Goal: Information Seeking & Learning: Check status

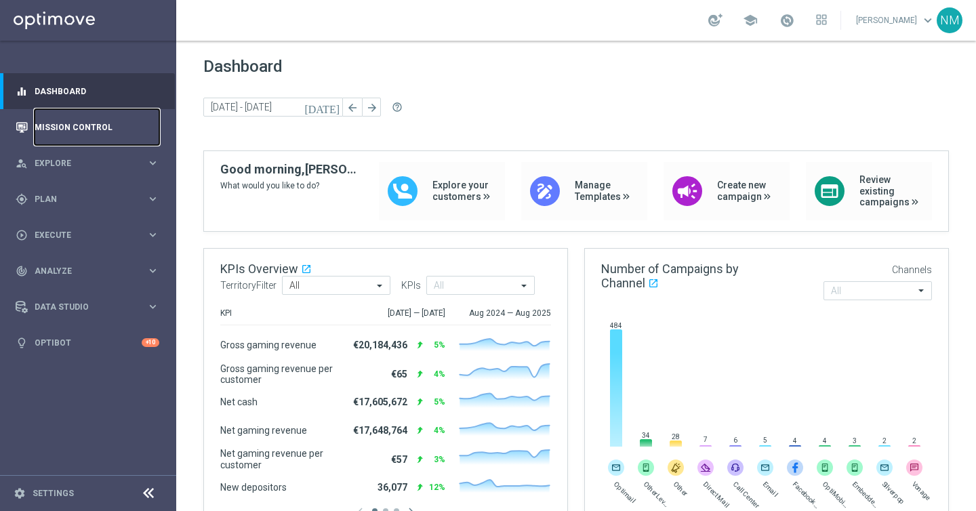
click at [75, 129] on link "Mission Control" at bounding box center [97, 127] width 125 height 36
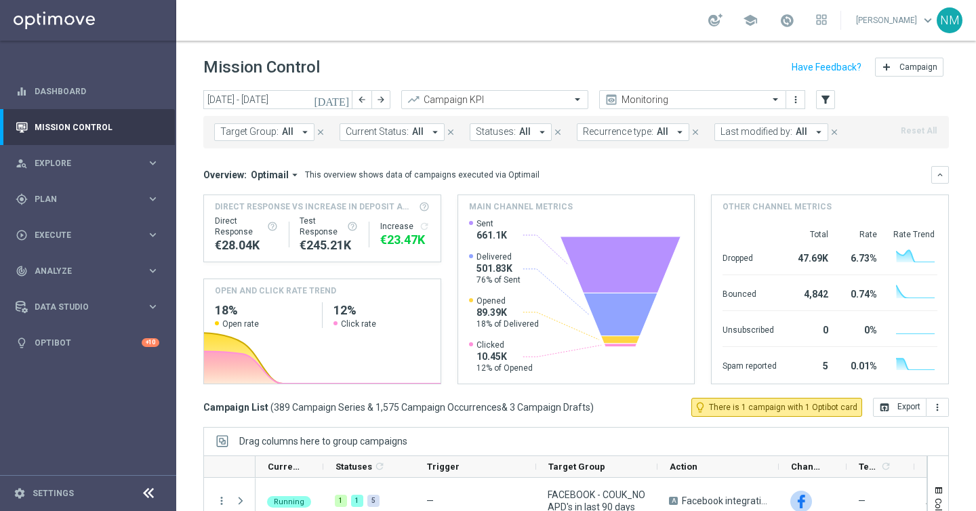
click at [303, 129] on icon "arrow_drop_down" at bounding box center [305, 132] width 12 height 12
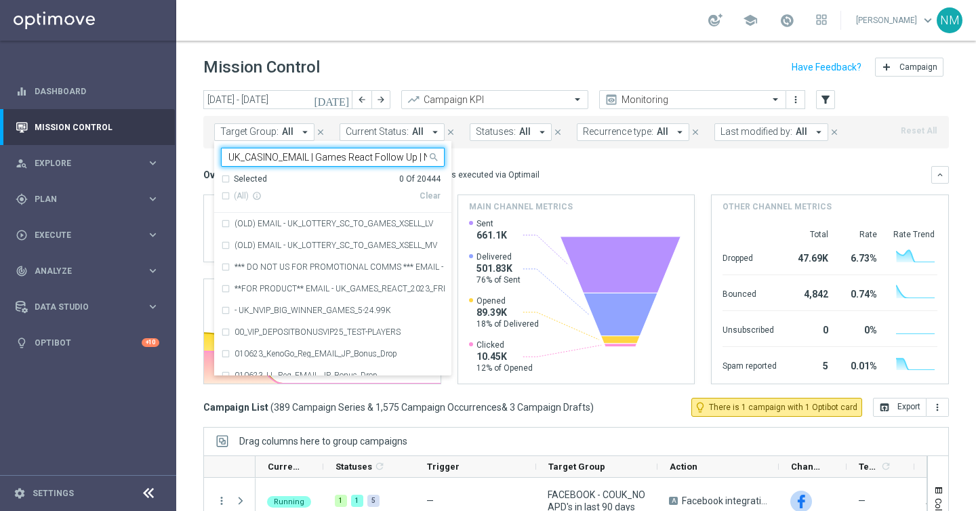
scroll to position [0, 87]
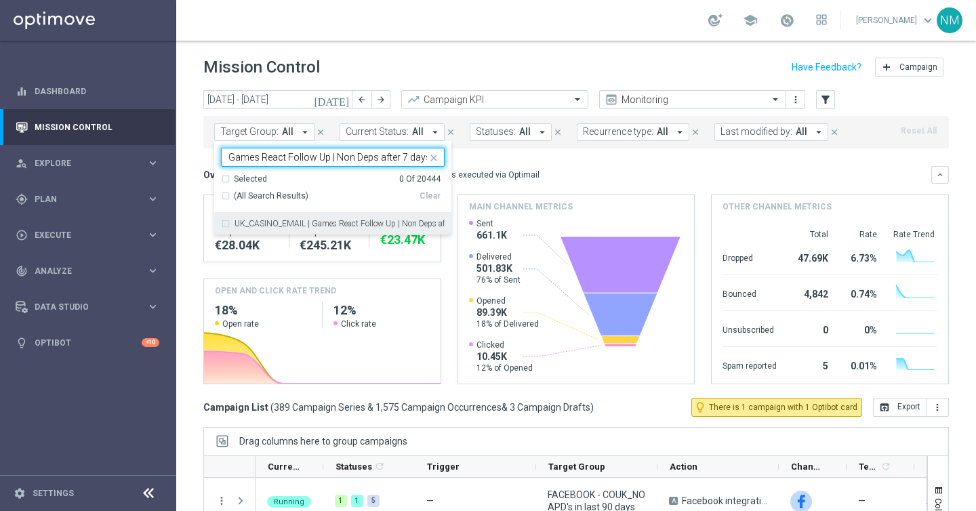
click at [281, 219] on div "UK_CASINO_EMAIL | Games React Follow Up | Non Deps after 7 days" at bounding box center [333, 224] width 224 height 22
type input "UK_CASINO_EMAIL | Games React Follow Up | Non Deps after 7 days"
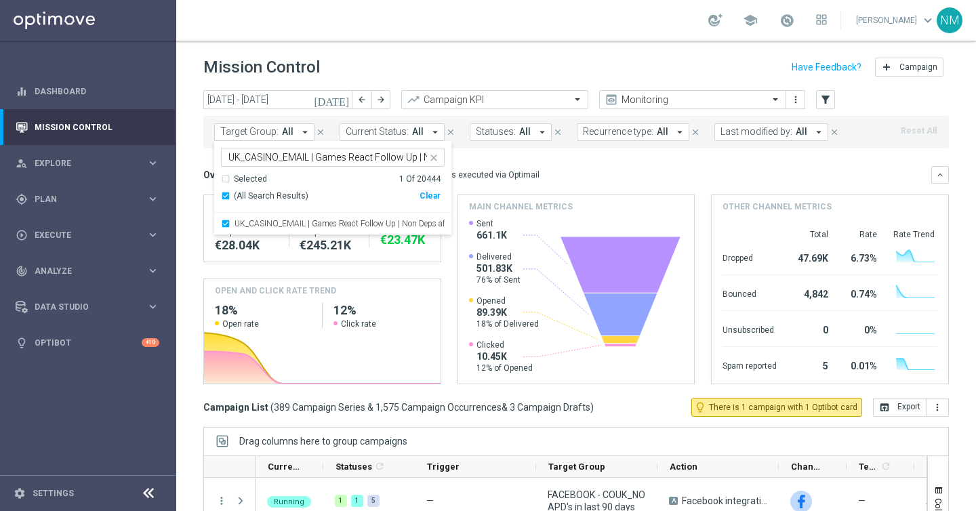
click at [551, 173] on div "Overview: Optimail arrow_drop_down This overview shows data of campaigns execut…" at bounding box center [567, 175] width 728 height 12
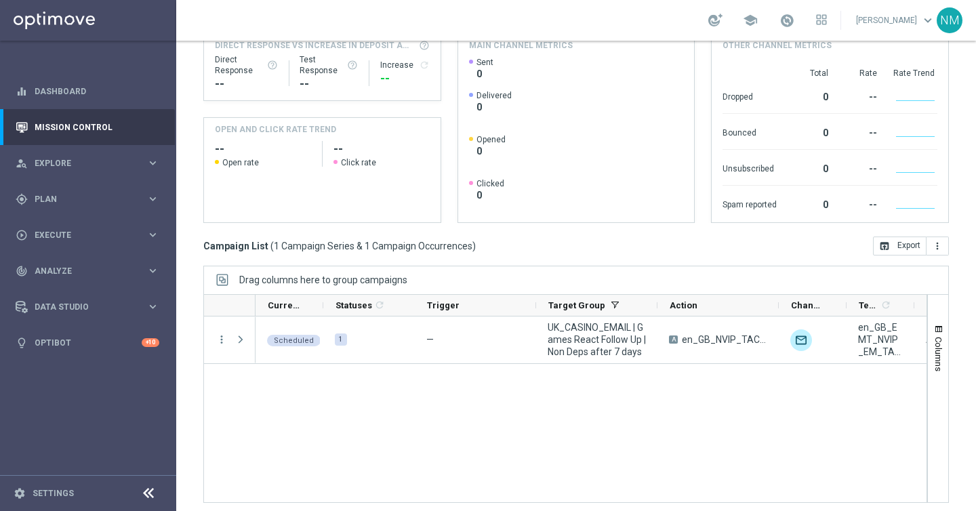
scroll to position [194, 0]
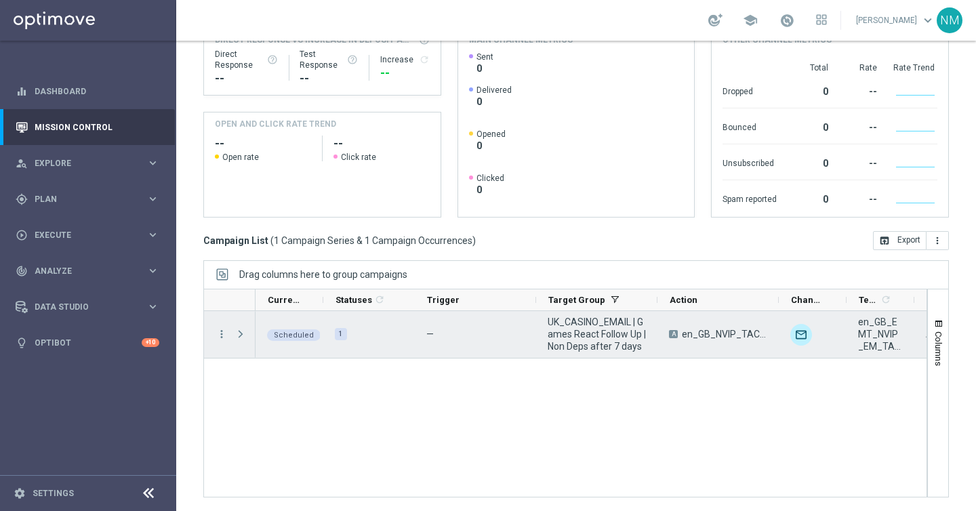
click at [213, 335] on div "more_vert" at bounding box center [216, 334] width 24 height 47
click at [220, 336] on icon "more_vert" at bounding box center [221, 334] width 12 height 12
click at [256, 341] on span "Campaign Details" at bounding box center [282, 342] width 68 height 9
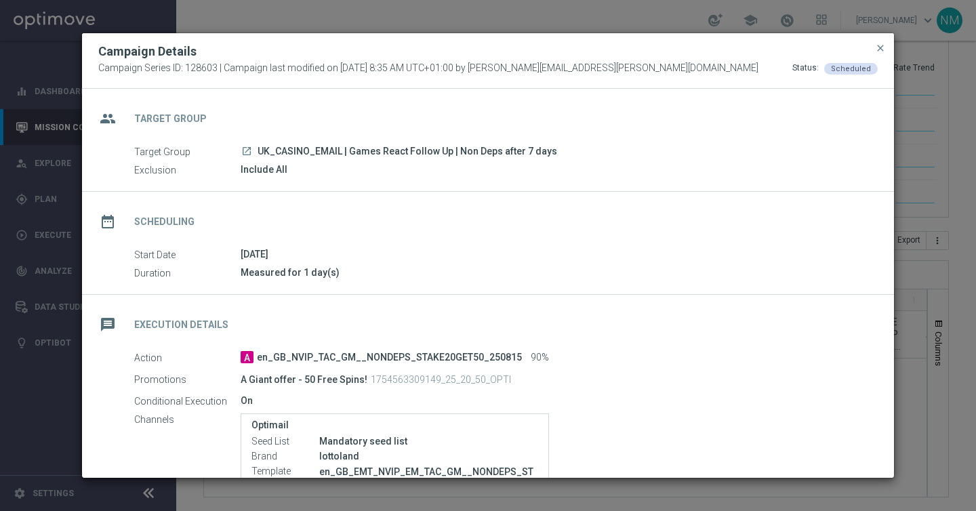
click at [341, 150] on span "UK_CASINO_EMAIL | Games React Follow Up | Non Deps after 7 days" at bounding box center [406, 152] width 299 height 12
copy div "UK_CASINO_EMAIL | Games React Follow Up | Non Deps after 7 days"
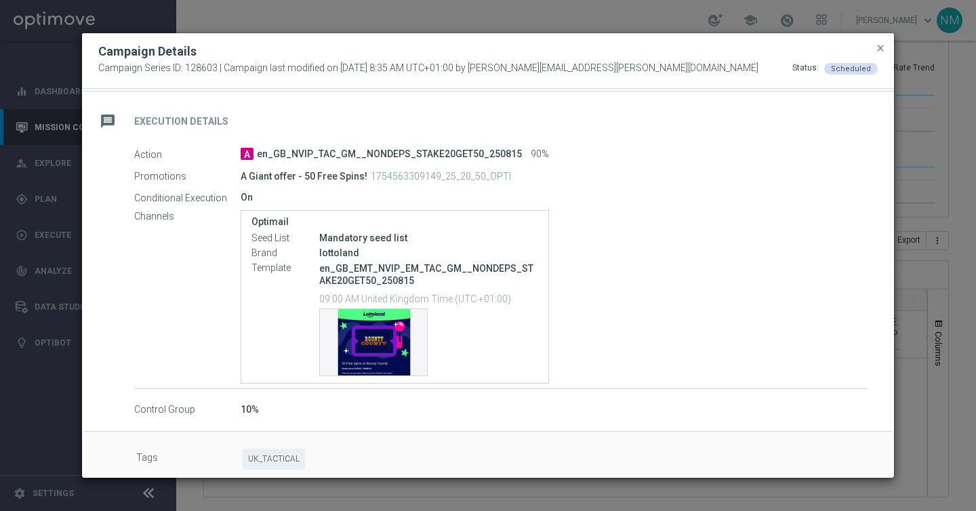
scroll to position [211, 0]
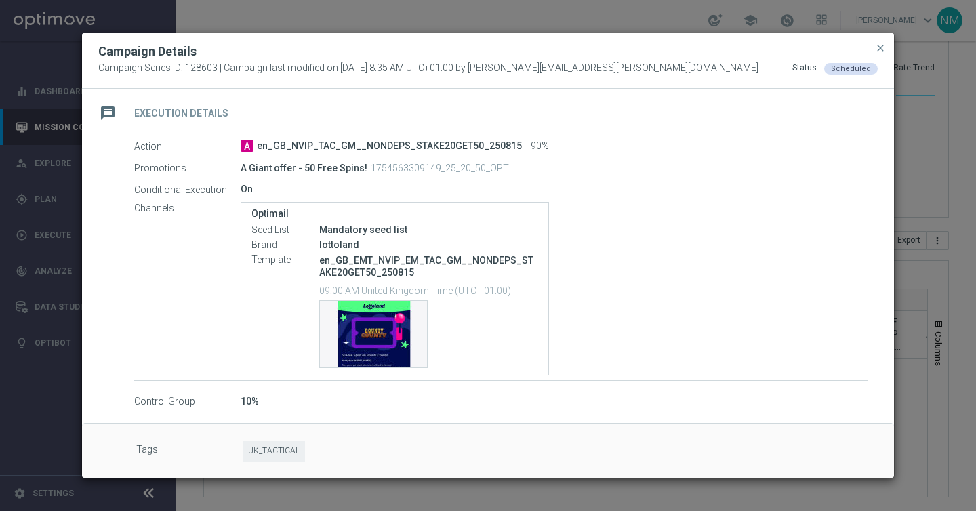
click at [402, 166] on p "1754563309149_25_20_50_OPTI" at bounding box center [441, 168] width 140 height 12
copy p "1754563309149_25_20_50_OPTI"
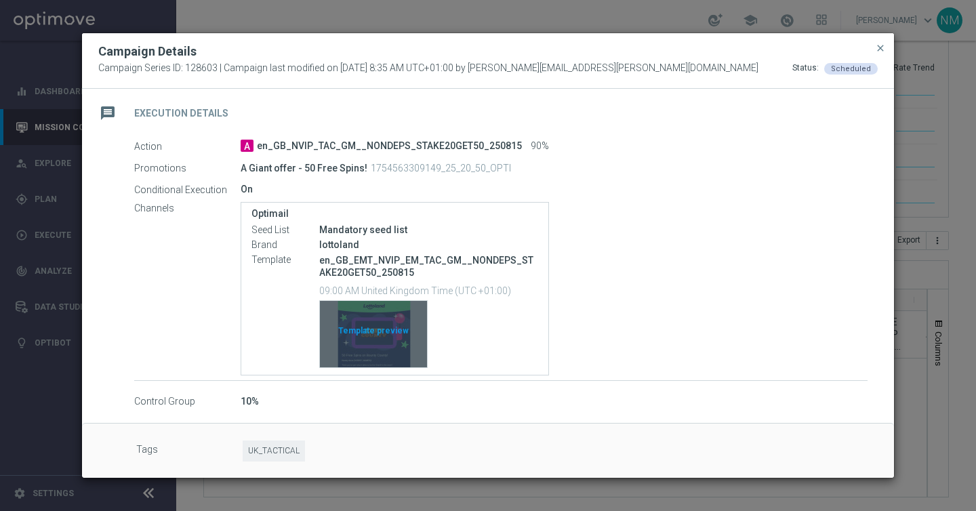
click at [367, 336] on div "Template preview" at bounding box center [373, 334] width 107 height 66
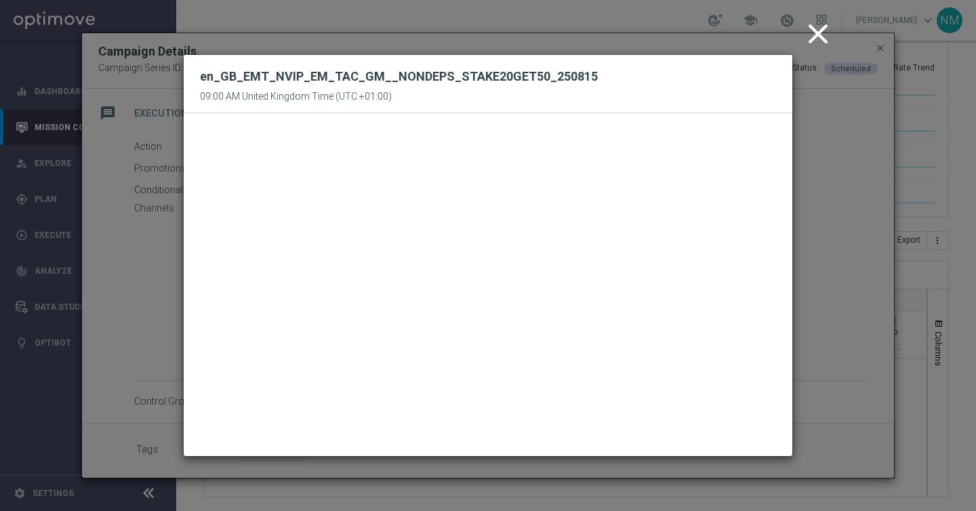
click at [813, 35] on icon "close" at bounding box center [818, 34] width 34 height 34
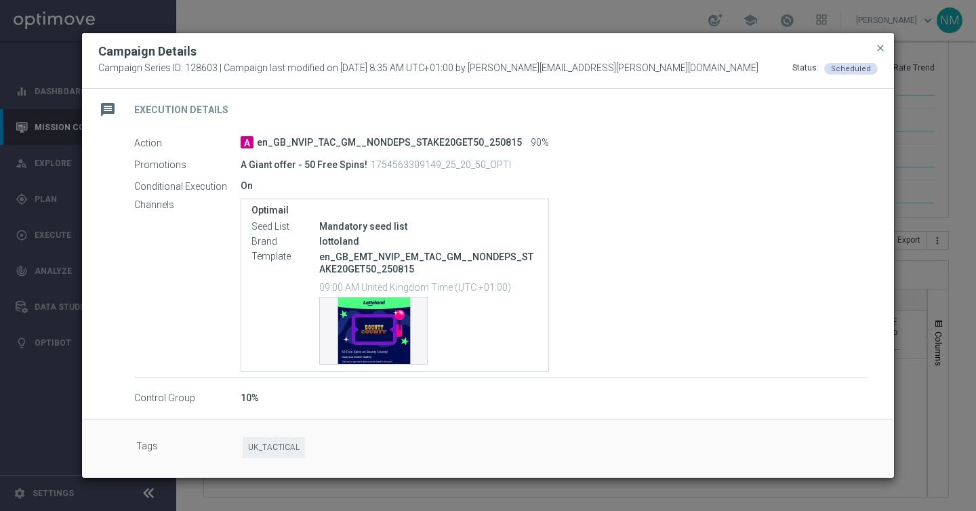
scroll to position [0, 0]
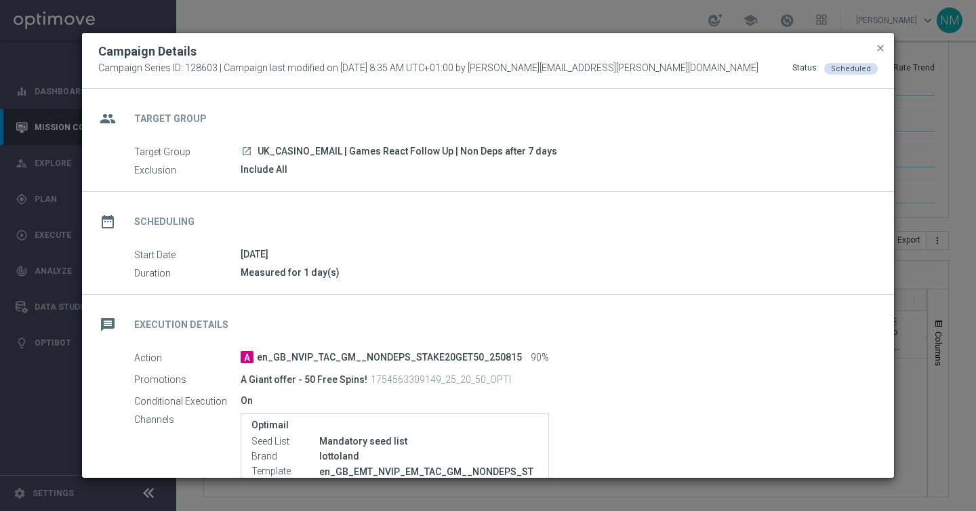
click at [362, 153] on span "UK_CASINO_EMAIL | Games React Follow Up | Non Deps after 7 days" at bounding box center [406, 152] width 299 height 12
copy div "UK_CASINO_EMAIL | Games React Follow Up | Non Deps after 7 days"
click at [875, 48] on span "close" at bounding box center [880, 48] width 11 height 11
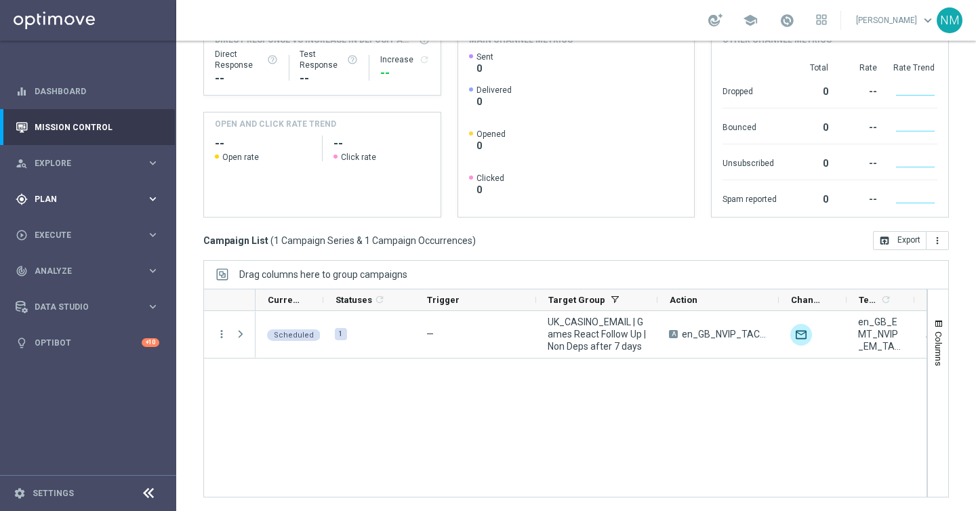
click at [90, 212] on div "gps_fixed Plan keyboard_arrow_right" at bounding box center [87, 199] width 175 height 36
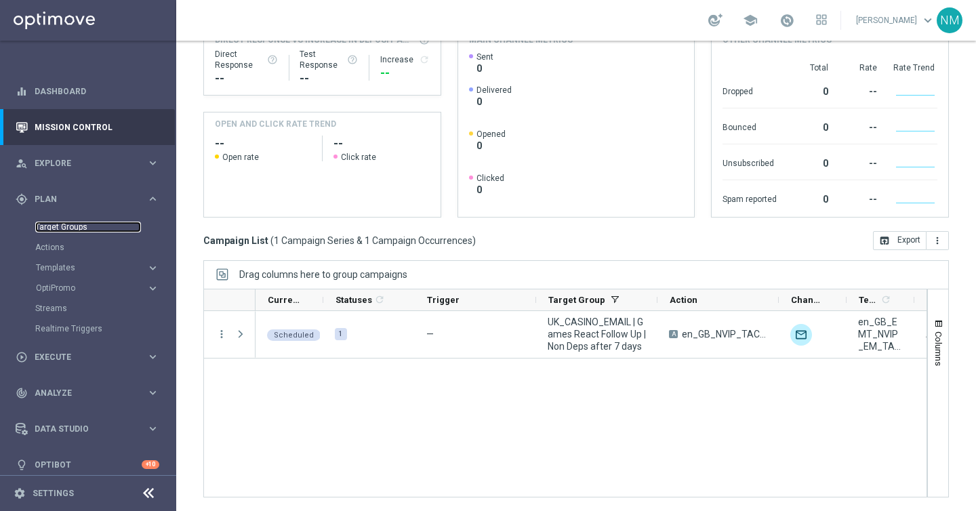
click at [84, 231] on link "Target Groups" at bounding box center [88, 227] width 106 height 11
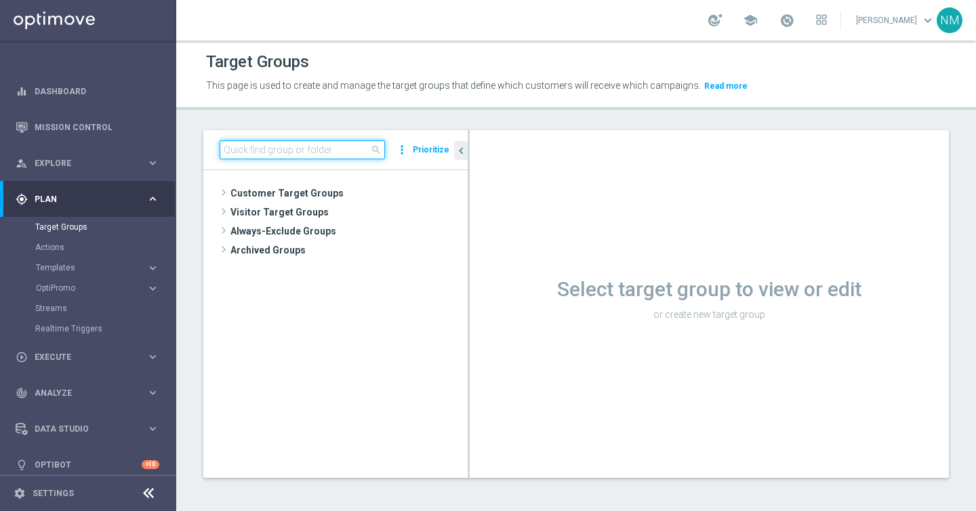
click at [306, 152] on input at bounding box center [302, 149] width 165 height 19
paste input "UK_CASINO_EMAIL | Games React Follow Up | Non Deps after 7 days"
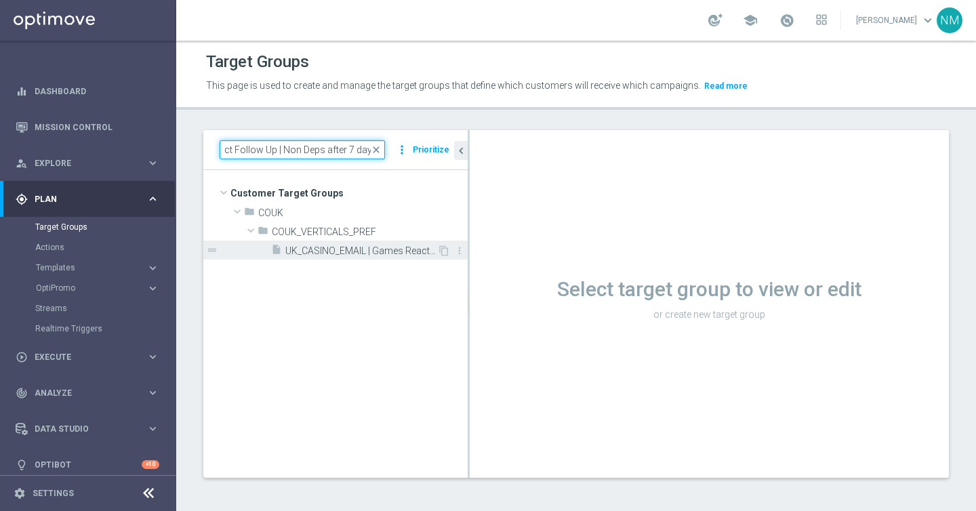
type input "UK_CASINO_EMAIL | Games React Follow Up | Non Deps after 7 days"
click at [375, 258] on div "insert_drive_file UK_CASINO_EMAIL | Games React Follow Up | Non Deps after 7 da…" at bounding box center [354, 250] width 166 height 19
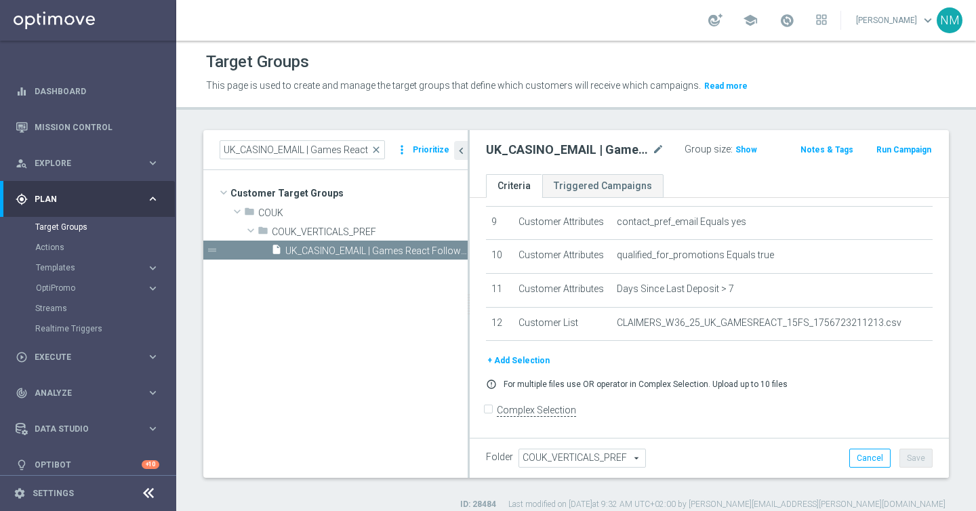
scroll to position [11, 0]
